Goal: Find specific page/section: Find specific page/section

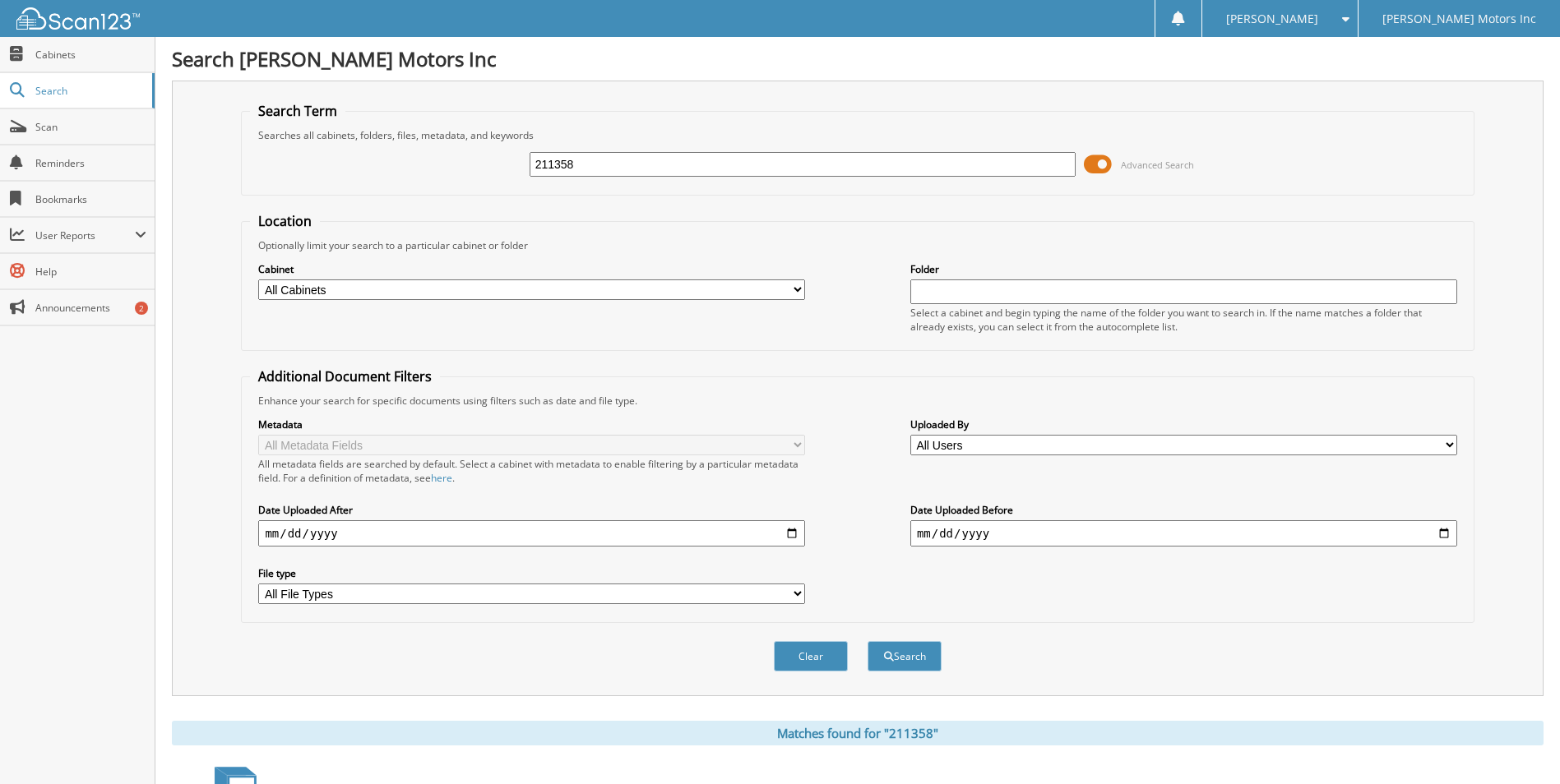
click at [598, 164] on input "211358" at bounding box center [803, 164] width 547 height 25
type input "152458"
click at [867, 641] on button "Search" at bounding box center [904, 656] width 74 height 30
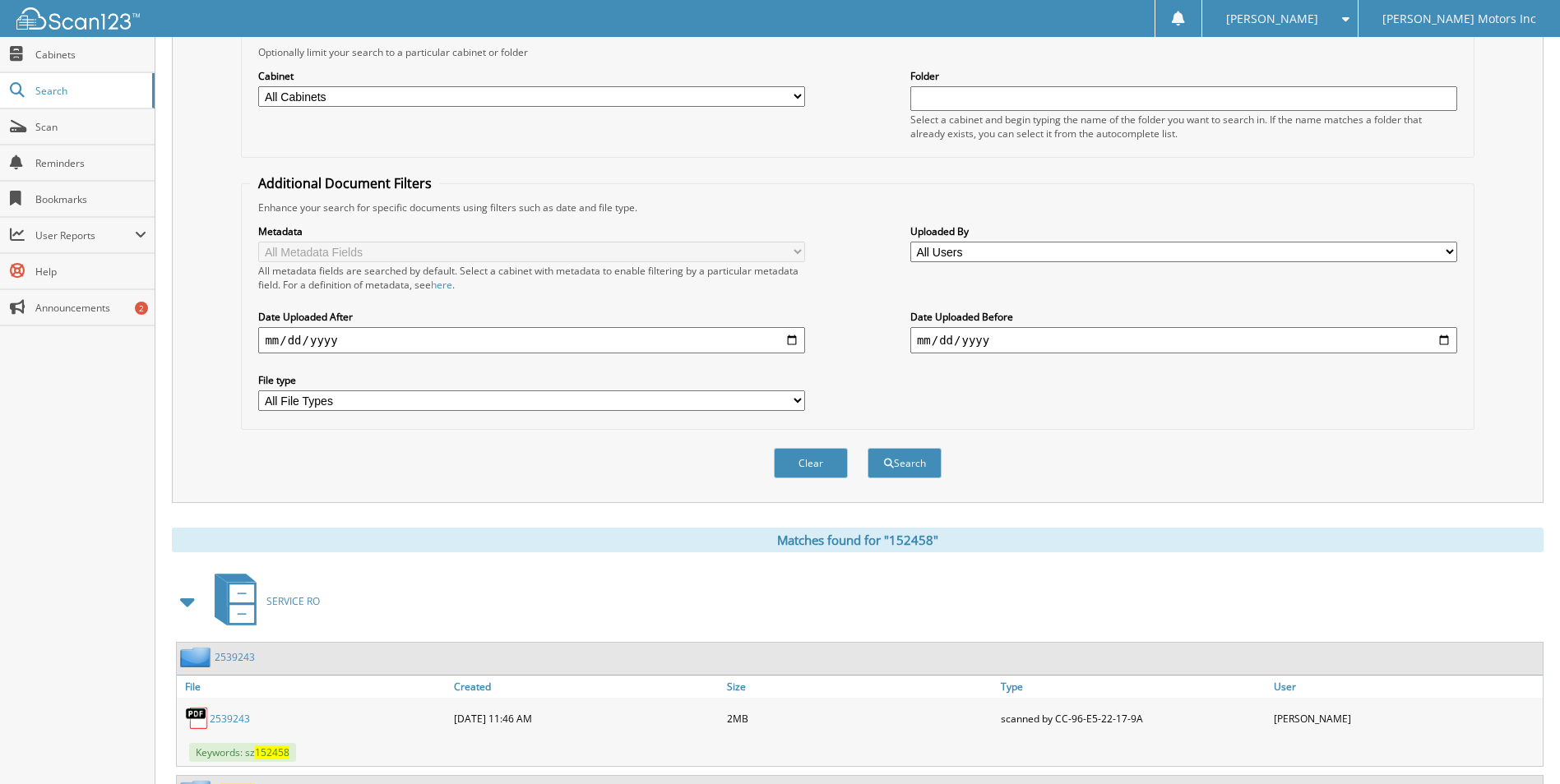
scroll to position [359, 0]
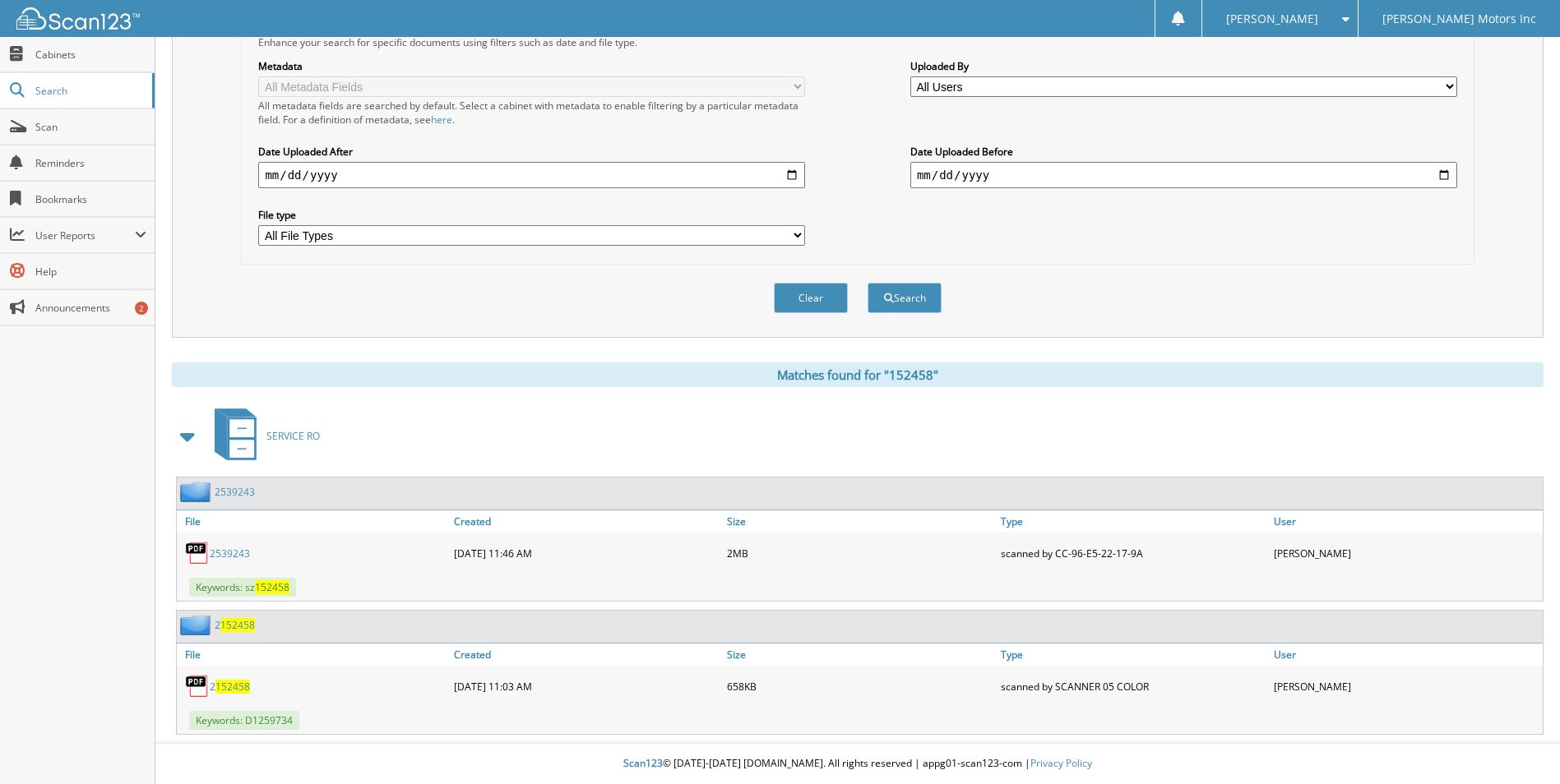
click at [225, 682] on span "152458" at bounding box center [232, 687] width 35 height 14
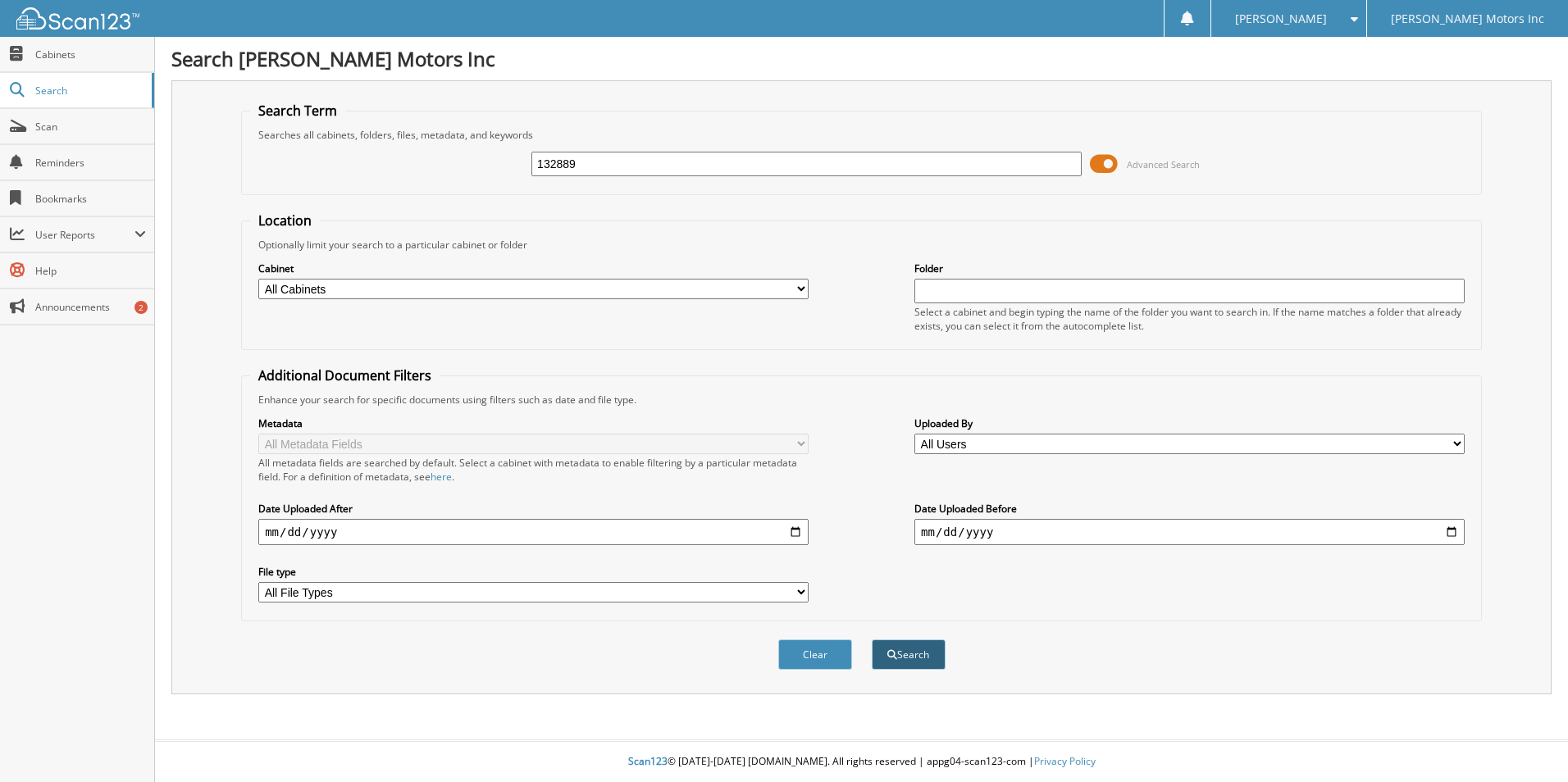
type input "132889"
click at [916, 654] on button "Search" at bounding box center [908, 654] width 74 height 30
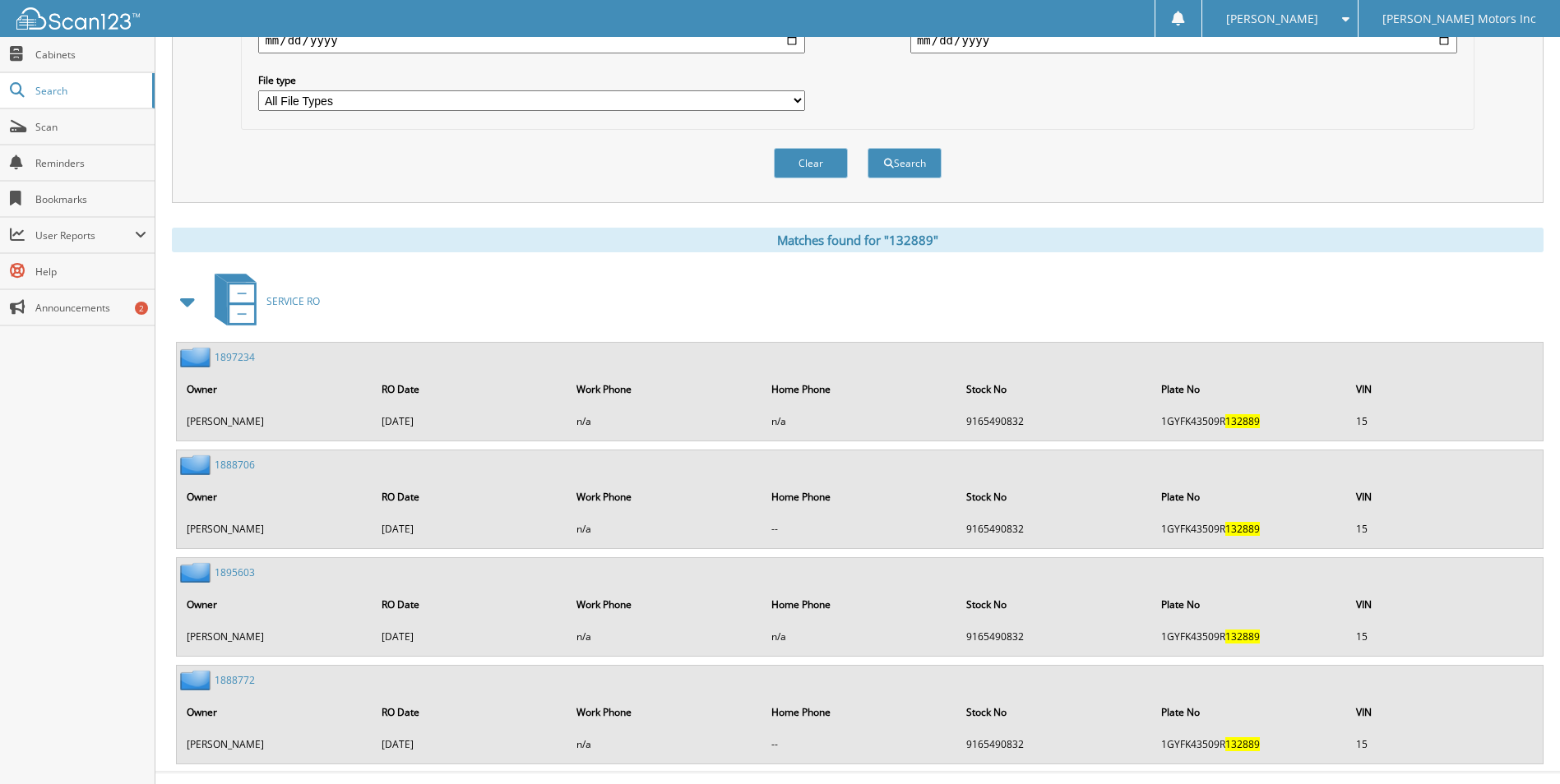
scroll to position [524, 0]
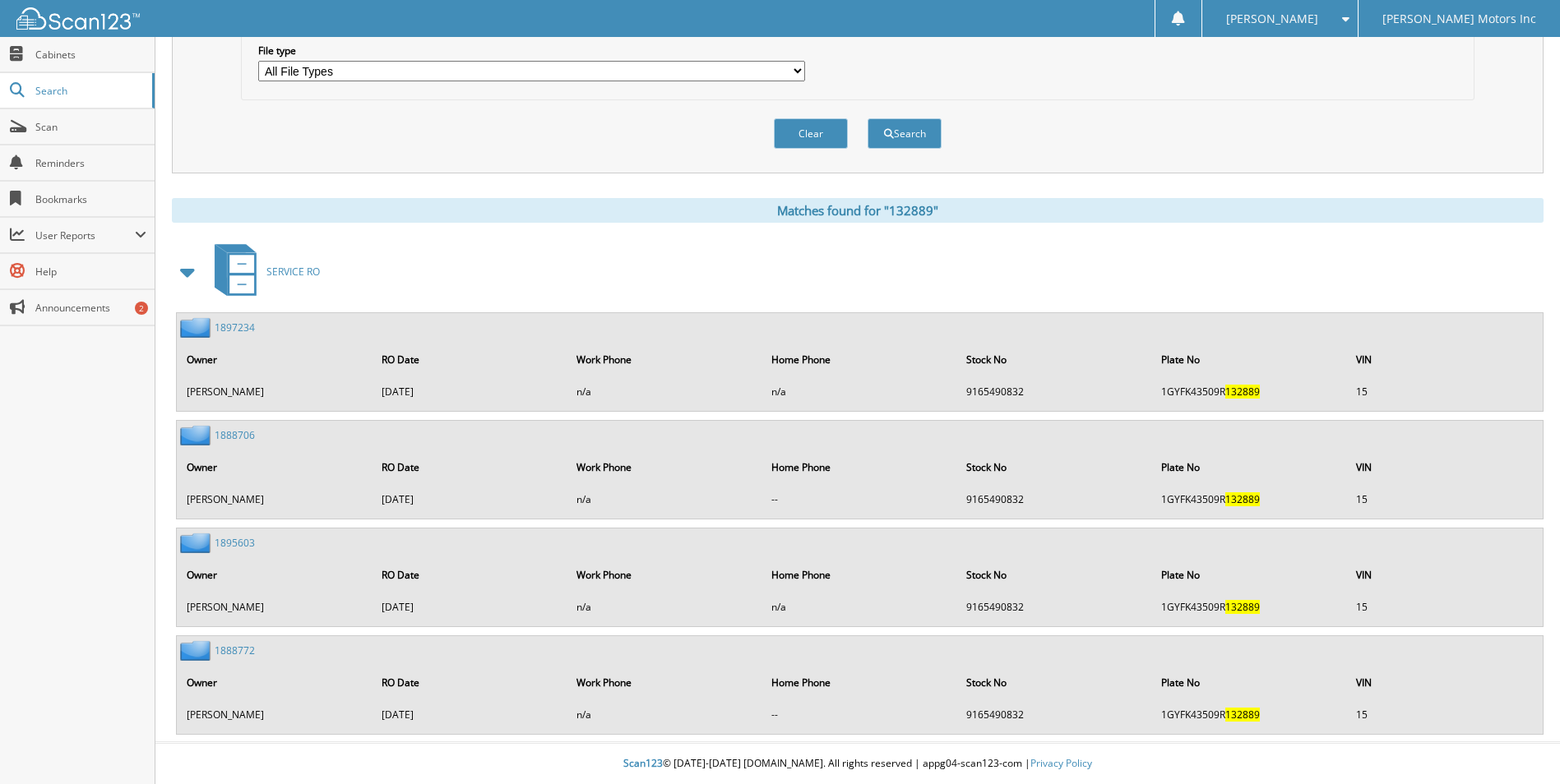
click at [230, 649] on link "1888772" at bounding box center [234, 651] width 40 height 14
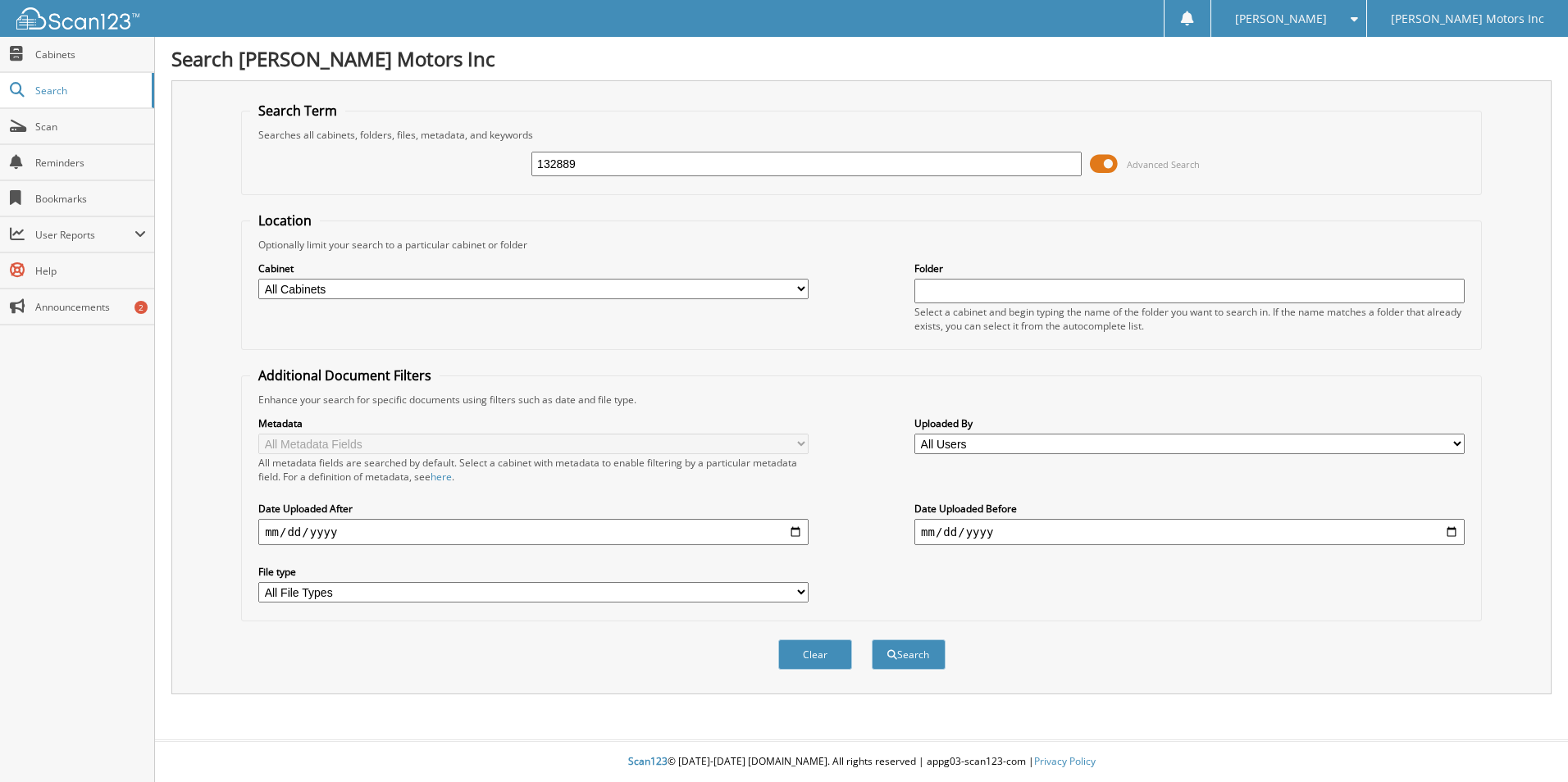
type input "132889"
click at [872, 639] on button "Search" at bounding box center [908, 654] width 74 height 30
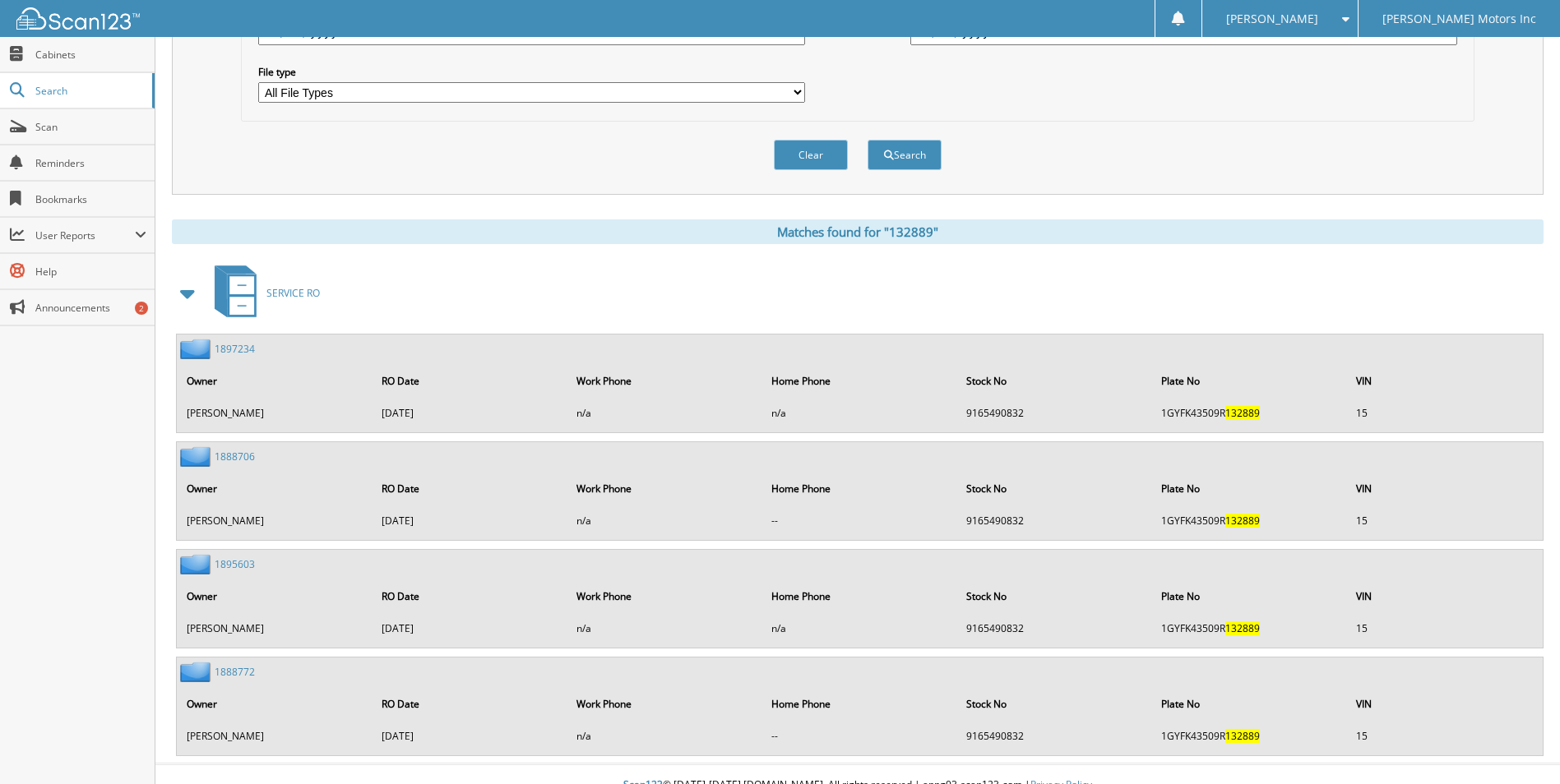
scroll to position [524, 0]
